Goal: Transaction & Acquisition: Purchase product/service

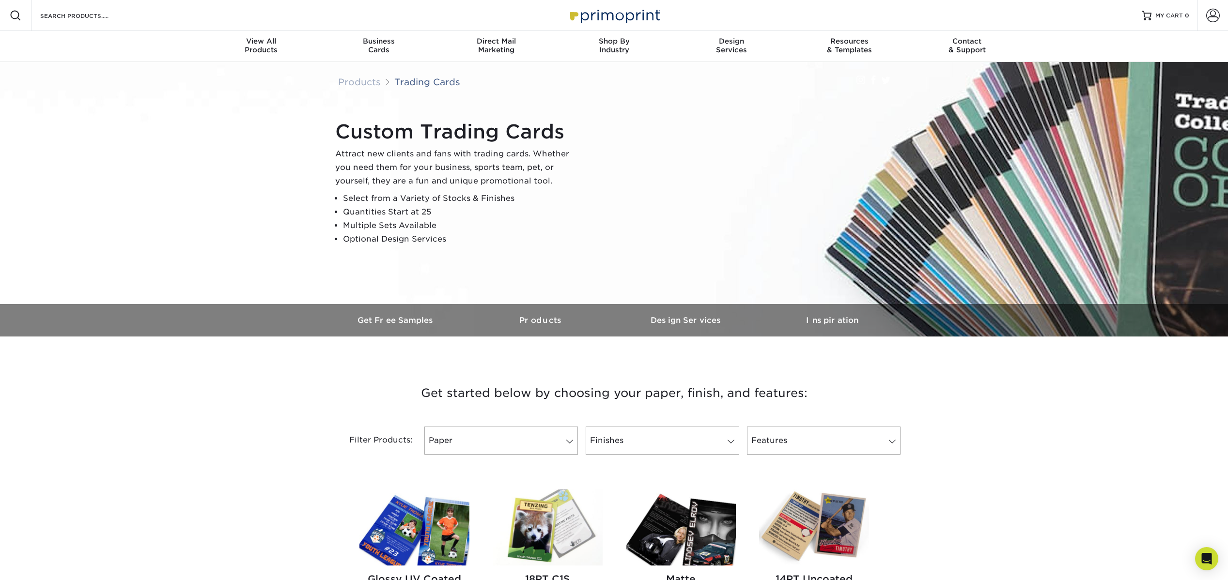
scroll to position [170, 0]
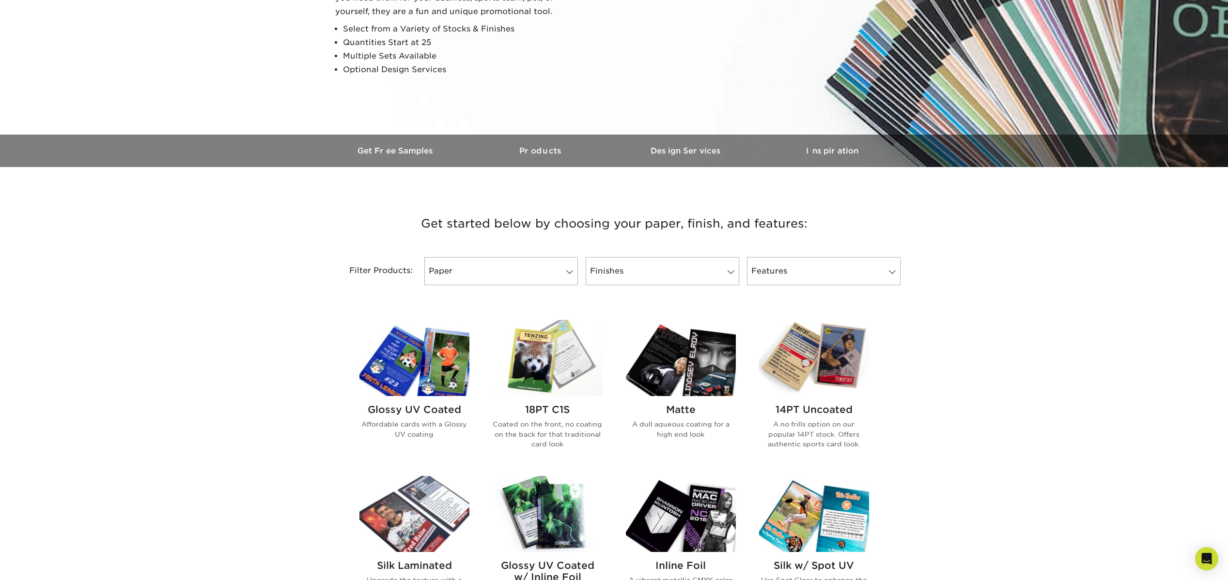
click at [582, 269] on div "Finishes Filter by "Finish Type" Reset All Filters Apply Filters" at bounding box center [662, 271] width 161 height 28
click at [568, 272] on span at bounding box center [570, 272] width 14 height 8
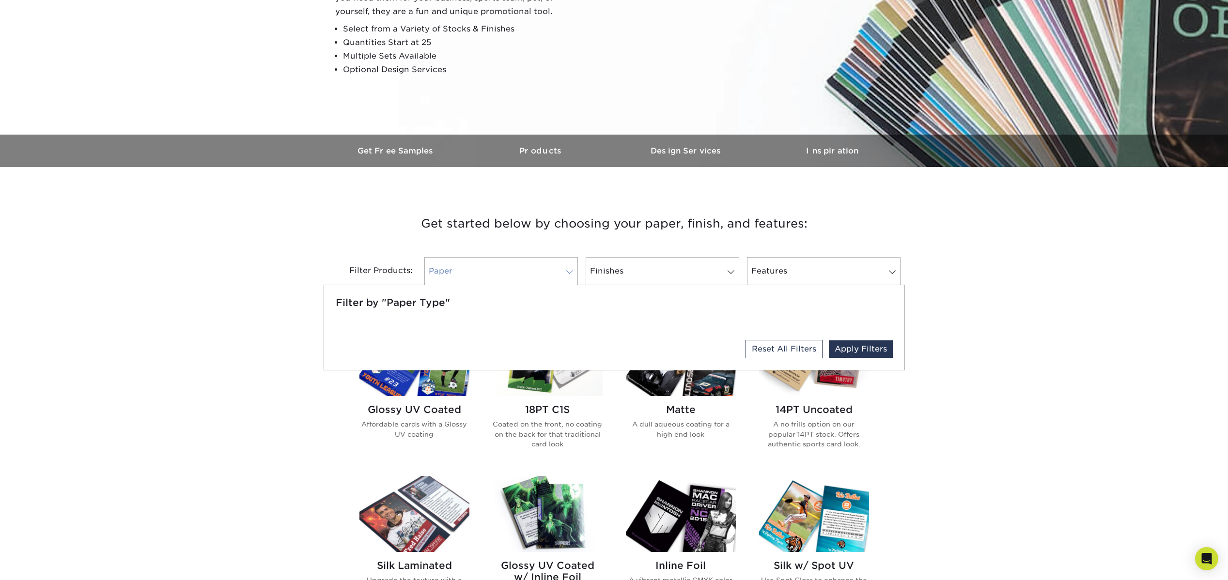
click at [567, 272] on span at bounding box center [570, 272] width 14 height 8
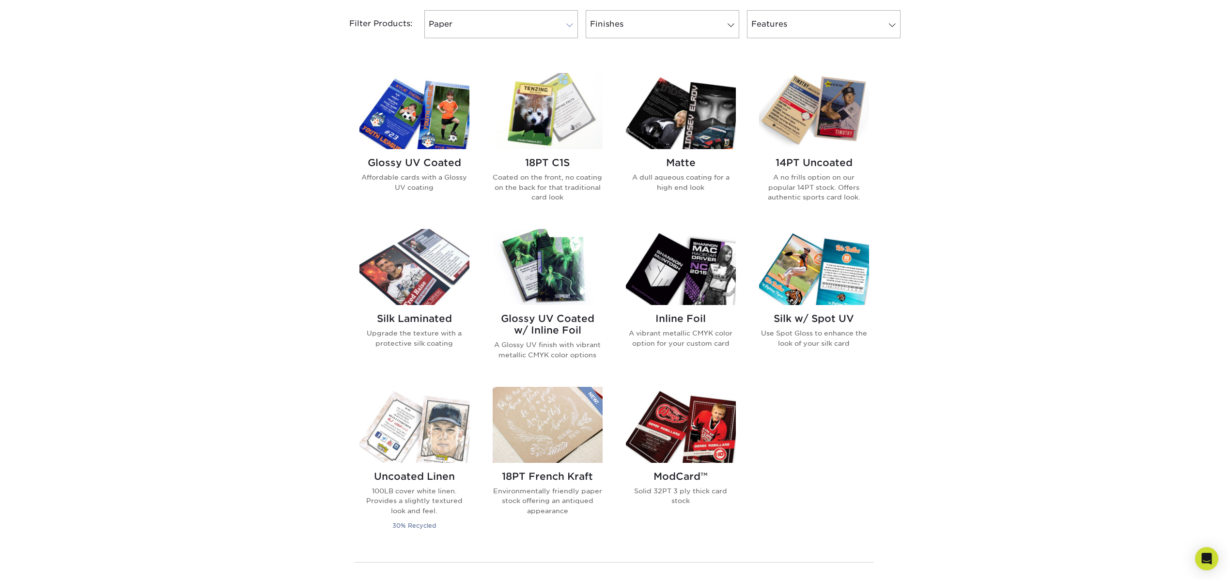
scroll to position [417, 0]
click at [662, 283] on img at bounding box center [681, 267] width 110 height 76
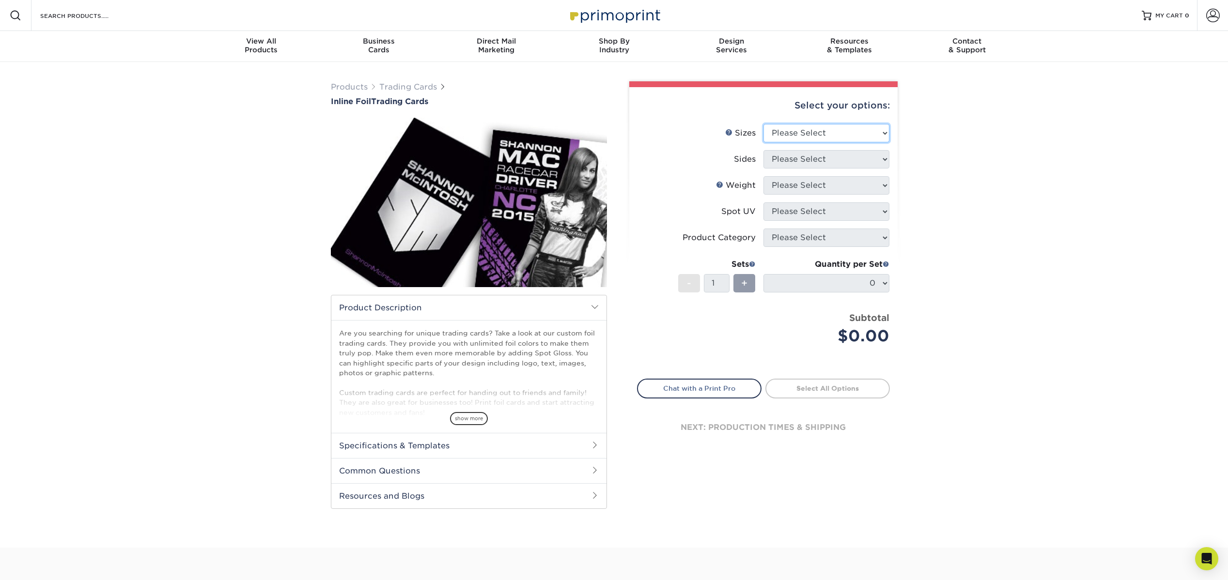
click at [816, 132] on select "Please Select 2.5" x 3.5"" at bounding box center [827, 133] width 126 height 18
select select "2.50x3.50"
click at [764, 124] on select "Please Select 2.5" x 3.5"" at bounding box center [827, 133] width 126 height 18
click at [820, 154] on select "Please Select Print Both Sides - Foil Back Only Print Both Sides - Foil Both Si…" at bounding box center [827, 159] width 126 height 18
select select "e9e9dfb3-fba1-4d60-972c-fd9ca5904d33"
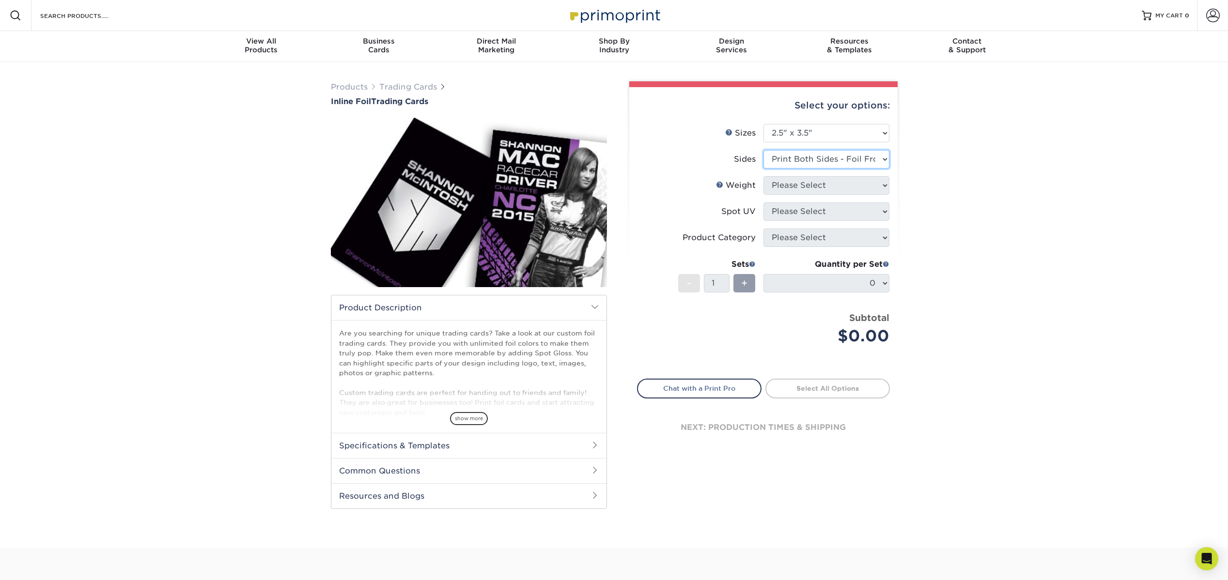
click at [764, 150] on select "Please Select Print Both Sides - Foil Back Only Print Both Sides - Foil Both Si…" at bounding box center [827, 159] width 126 height 18
click at [845, 182] on select "Please Select 16PT" at bounding box center [827, 185] width 126 height 18
select select "16PT"
click at [764, 176] on select "Please Select 16PT" at bounding box center [827, 185] width 126 height 18
click at [836, 215] on select "Please Select No Spot UV Front and Back (Both Sides) Front Only Back Only" at bounding box center [827, 212] width 126 height 18
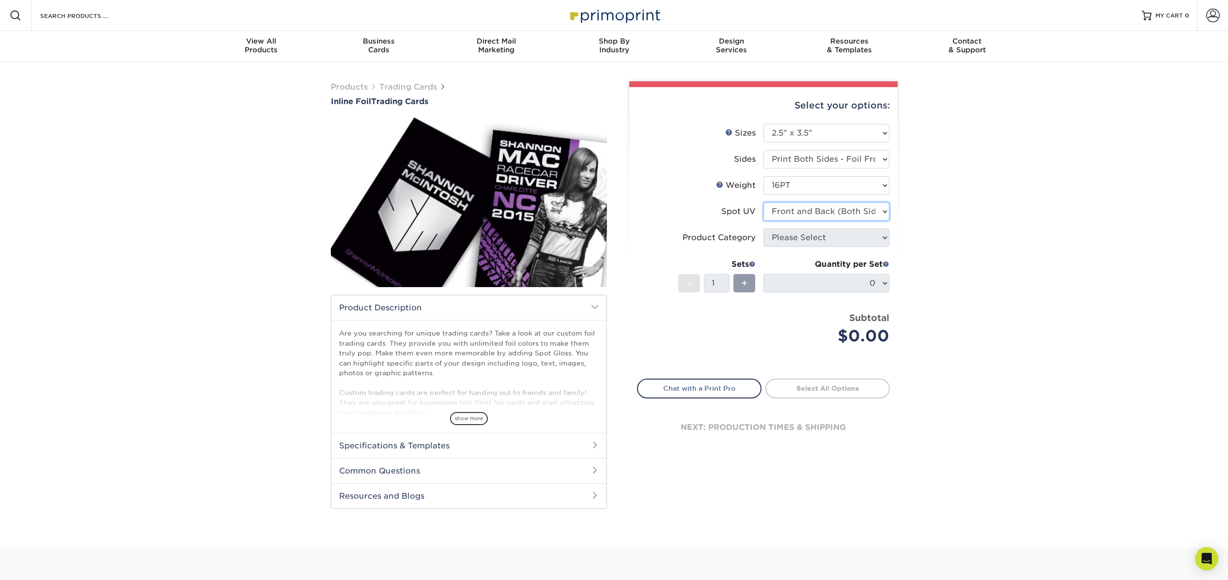
click at [764, 203] on select "Please Select No Spot UV Front and Back (Both Sides) Front Only Back Only" at bounding box center [827, 212] width 126 height 18
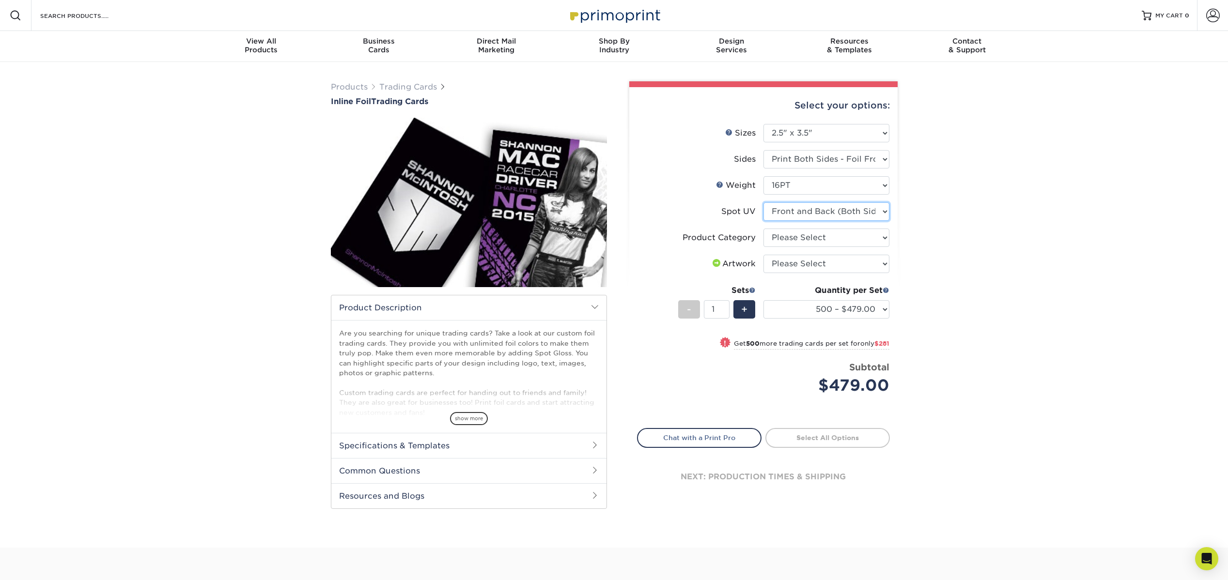
click at [877, 210] on select "Please Select No Spot UV Front and Back (Both Sides) Front Only Back Only" at bounding box center [827, 212] width 126 height 18
select select "3"
click at [764, 203] on select "Please Select No Spot UV Front and Back (Both Sides) Front Only Back Only" at bounding box center [827, 212] width 126 height 18
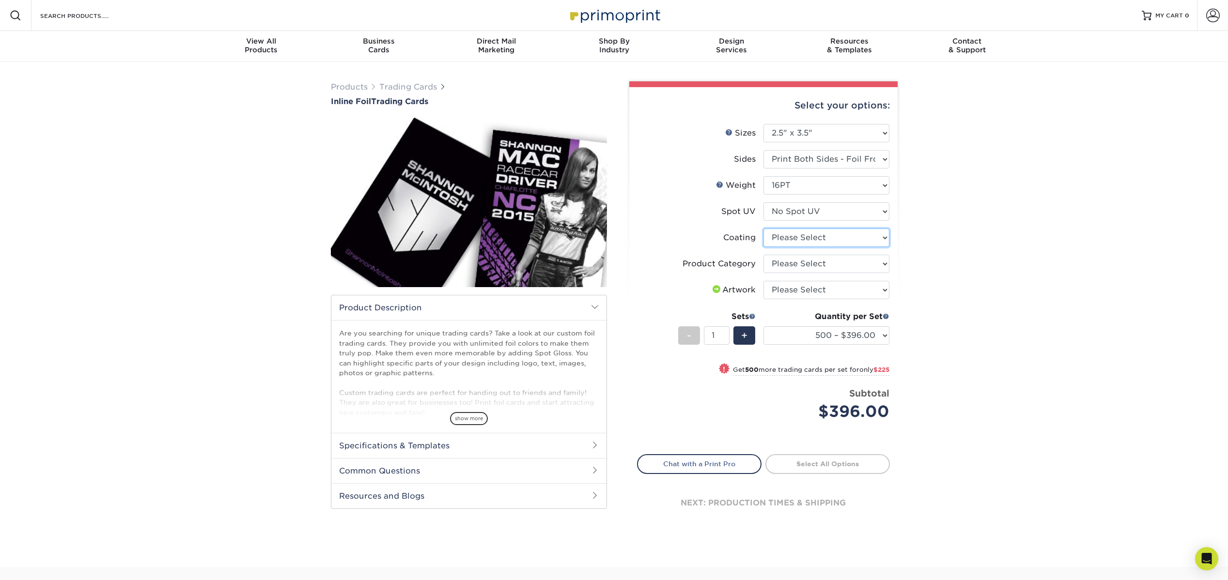
click at [845, 238] on select at bounding box center [827, 238] width 126 height 18
select select "3e7618de-abca-4bda-9f97-8b9129e913d8"
click at [764, 229] on select at bounding box center [827, 238] width 126 height 18
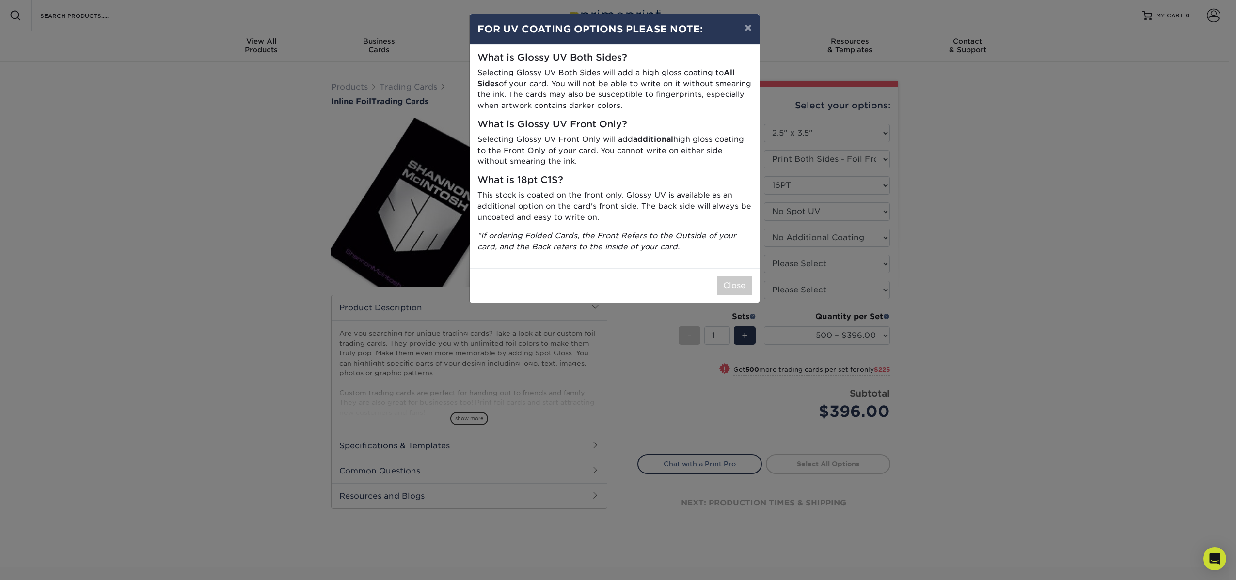
click at [736, 275] on div "Close" at bounding box center [615, 285] width 290 height 34
click at [737, 283] on button "Close" at bounding box center [734, 286] width 35 height 18
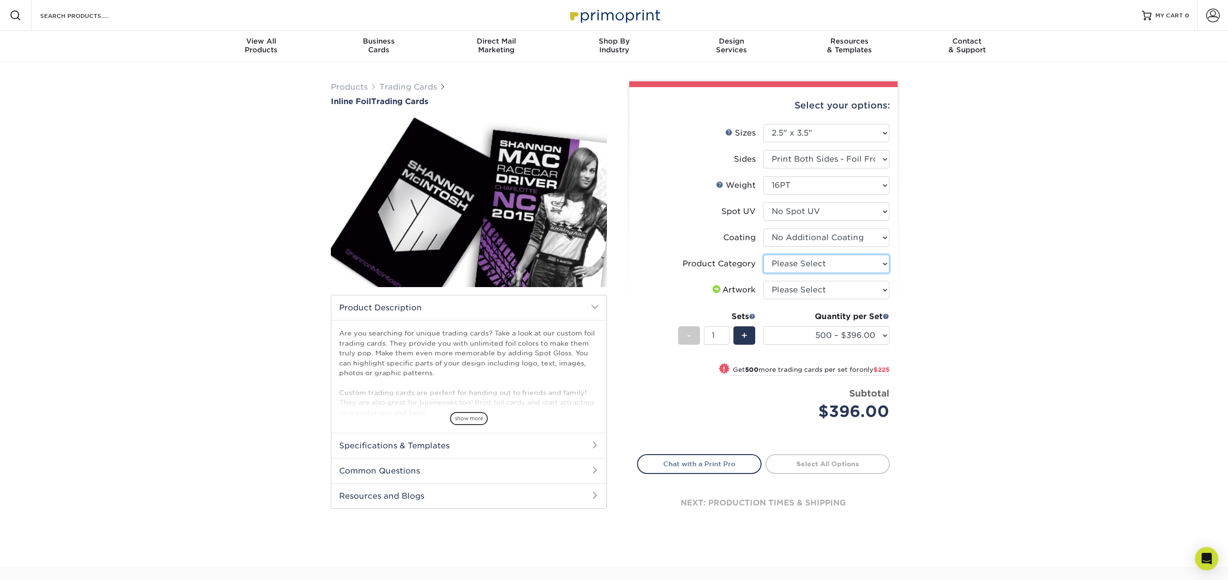
click at [864, 265] on select "Please Select Trading Cards" at bounding box center [827, 264] width 126 height 18
select select "c2f9bce9-36c2-409d-b101-c29d9d031e18"
click at [764, 255] on select "Please Select Trading Cards" at bounding box center [827, 264] width 126 height 18
click at [855, 296] on select "Please Select I will upload files I need a design - $100" at bounding box center [827, 290] width 126 height 18
select select "upload"
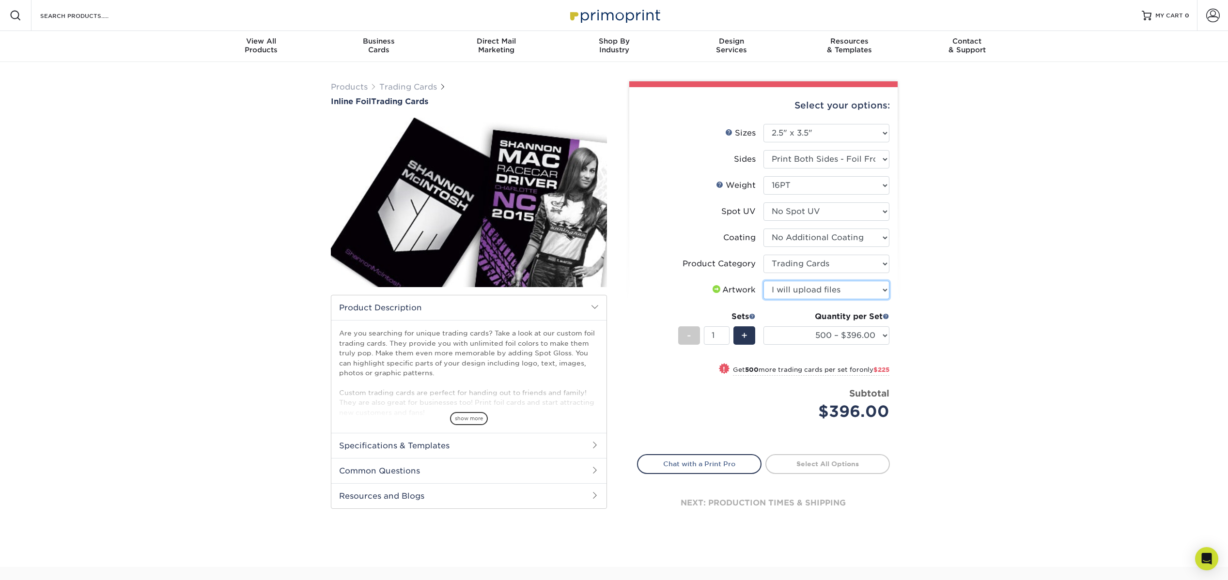
click at [764, 281] on select "Please Select I will upload files I need a design - $100" at bounding box center [827, 290] width 126 height 18
click at [740, 339] on div "+" at bounding box center [745, 336] width 22 height 18
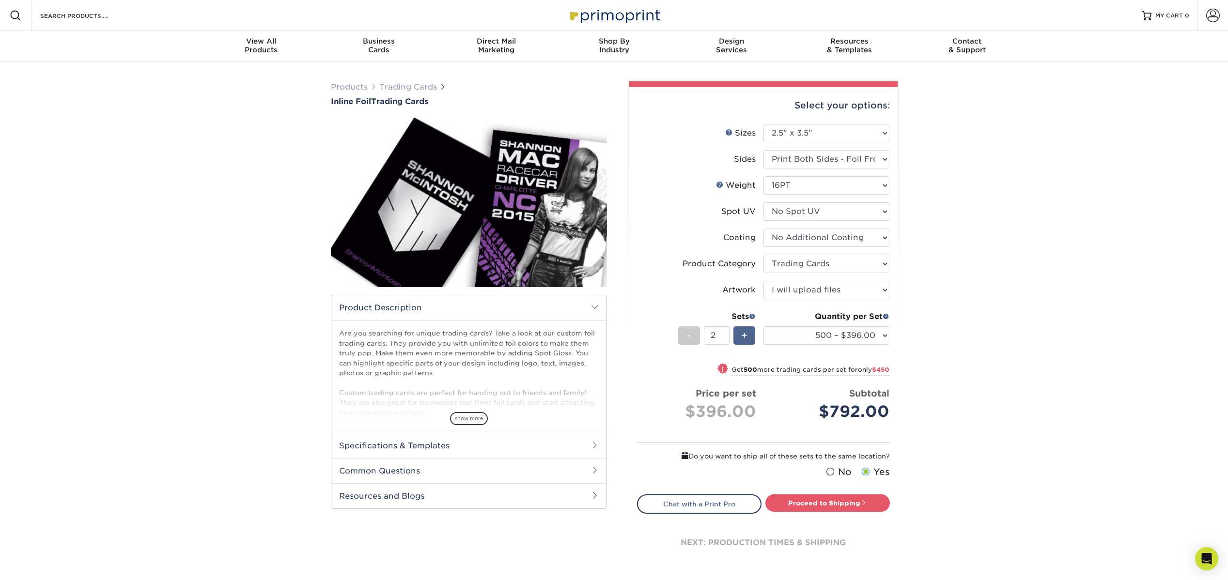
click at [740, 339] on div "+" at bounding box center [745, 336] width 22 height 18
type input "3"
click at [874, 334] on select "500 – $396.00 1000 – $621.00 2500 – $896.00 5000 – $1262.00" at bounding box center [827, 336] width 126 height 18
click at [868, 330] on select "500 – $396.00 1000 – $621.00 2500 – $896.00 5000 – $1262.00" at bounding box center [827, 336] width 126 height 18
